Goal: Find specific page/section: Find specific page/section

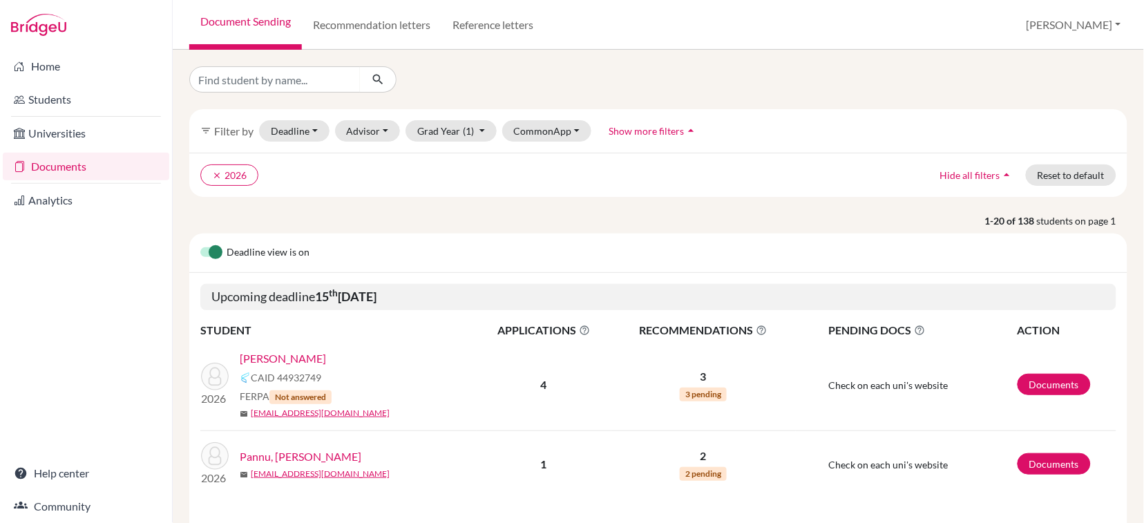
click at [72, 168] on link "Documents" at bounding box center [86, 167] width 166 height 28
click at [616, 134] on span "Show more filters" at bounding box center [646, 131] width 75 height 12
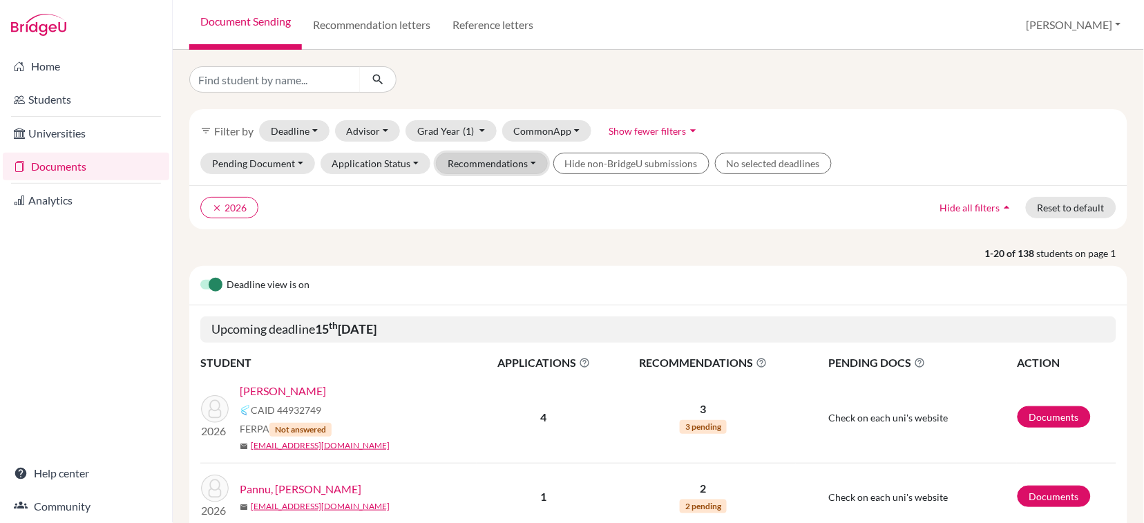
click at [464, 166] on button "Recommendations" at bounding box center [492, 163] width 112 height 21
click at [478, 219] on span "Pending requests" at bounding box center [494, 215] width 83 height 17
